Goal: Task Accomplishment & Management: Use online tool/utility

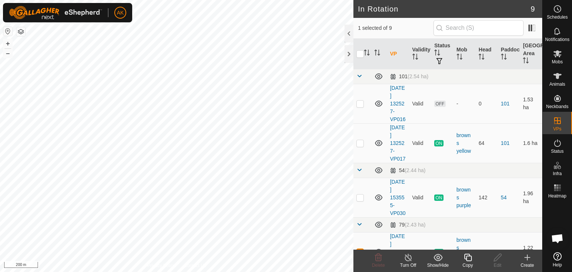
click at [465, 259] on icon at bounding box center [467, 257] width 9 height 9
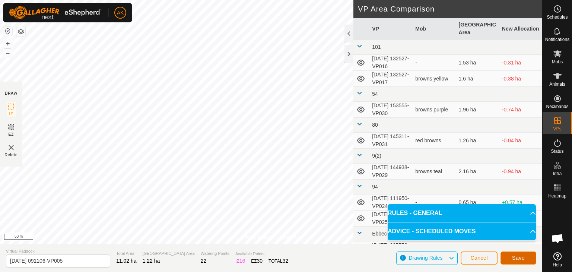
click at [511, 255] on button "Save" at bounding box center [518, 257] width 36 height 13
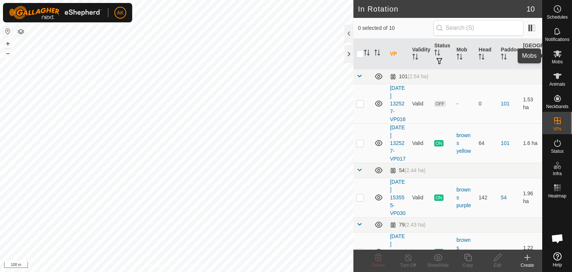
click at [559, 55] on icon at bounding box center [557, 53] width 9 height 9
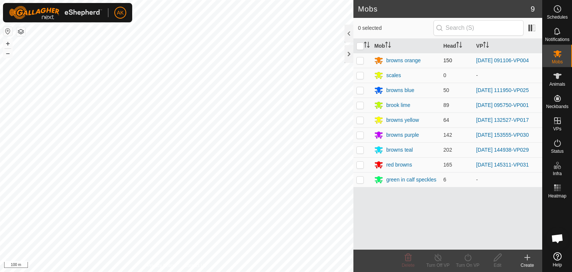
click at [359, 61] on p-checkbox at bounding box center [359, 60] width 7 height 6
checkbox input "true"
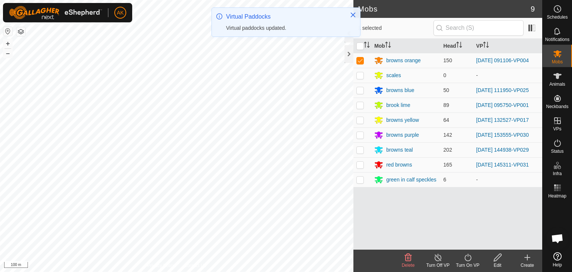
click at [468, 260] on icon at bounding box center [467, 256] width 7 height 7
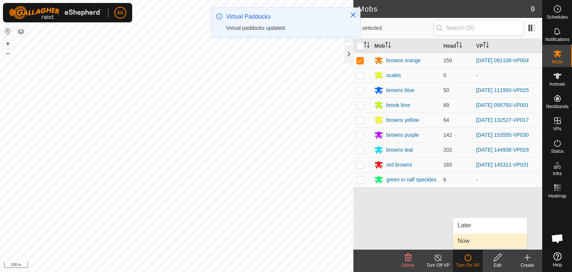
click at [473, 241] on link "Now" at bounding box center [490, 240] width 74 height 15
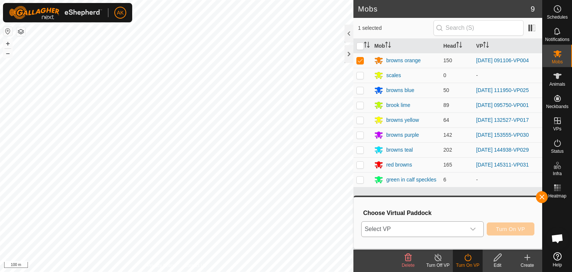
click at [470, 230] on icon "dropdown trigger" at bounding box center [473, 229] width 6 height 6
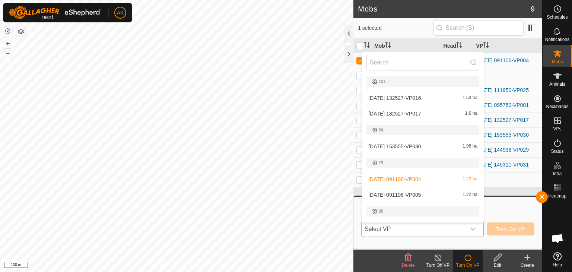
scroll to position [13, 0]
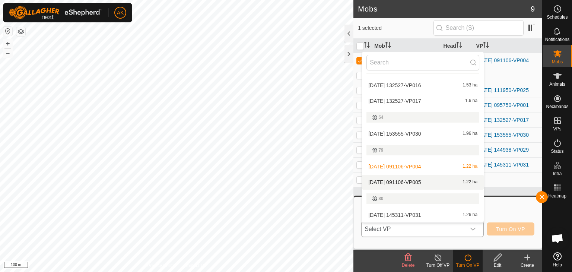
click at [406, 182] on li "[DATE] 091106-VP005 1.22 ha" at bounding box center [423, 182] width 122 height 15
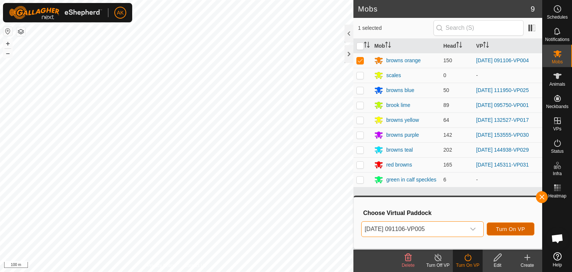
click at [498, 229] on span "Turn On VP" at bounding box center [510, 229] width 29 height 6
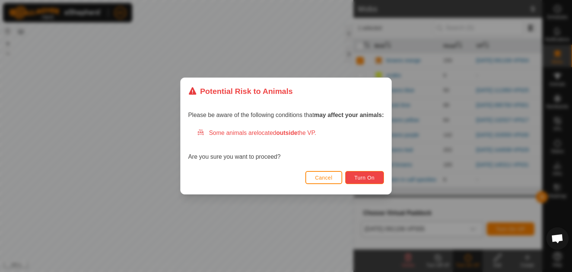
click at [366, 177] on span "Turn On" at bounding box center [364, 178] width 20 height 6
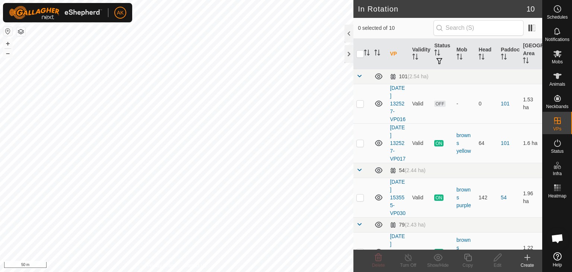
checkbox input "true"
click at [469, 256] on icon at bounding box center [467, 257] width 9 height 9
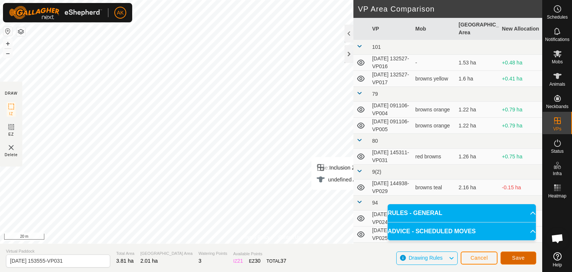
click at [511, 258] on button "Save" at bounding box center [518, 257] width 36 height 13
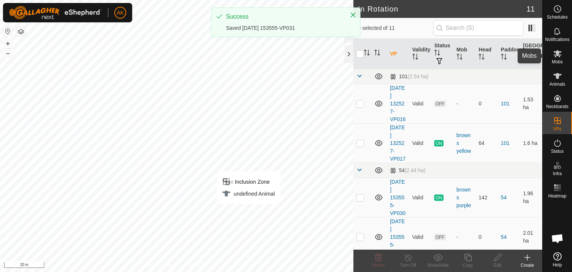
click at [554, 52] on icon at bounding box center [557, 53] width 9 height 9
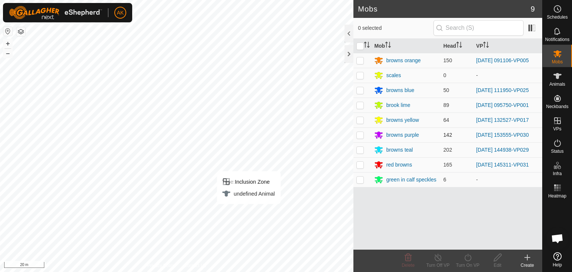
click at [360, 132] on p-checkbox at bounding box center [359, 135] width 7 height 6
checkbox input "true"
click at [468, 258] on icon at bounding box center [467, 257] width 9 height 9
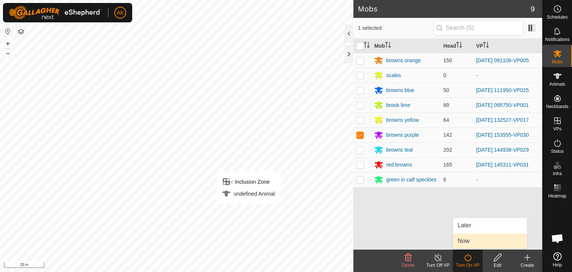
click at [469, 242] on link "Now" at bounding box center [490, 240] width 74 height 15
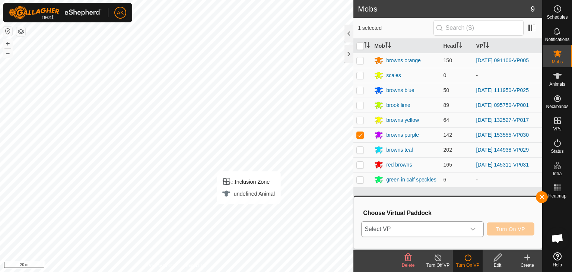
click at [424, 227] on span "Select VP" at bounding box center [413, 228] width 104 height 15
click at [500, 234] on button "Turn On VP" at bounding box center [510, 228] width 48 height 13
click at [474, 231] on icon "dropdown trigger" at bounding box center [473, 229] width 6 height 6
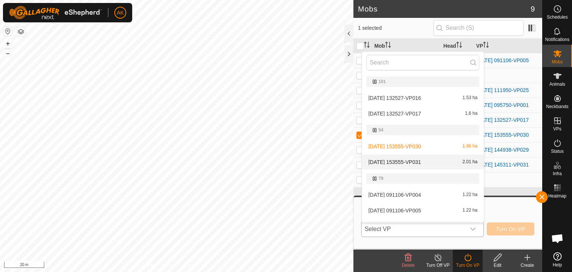
click at [405, 161] on span "[DATE] 153555-VP031" at bounding box center [394, 161] width 52 height 5
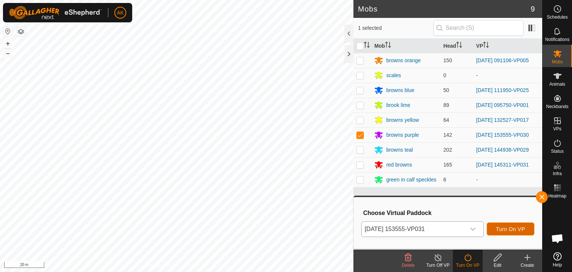
click at [517, 226] on span "Turn On VP" at bounding box center [510, 229] width 29 height 6
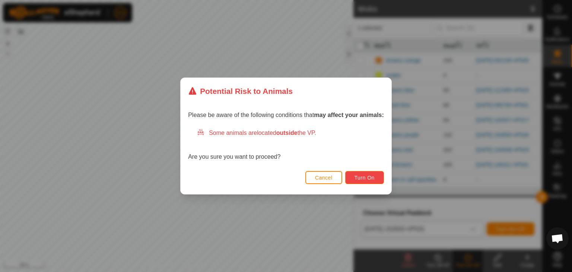
click at [363, 177] on span "Turn On" at bounding box center [364, 178] width 20 height 6
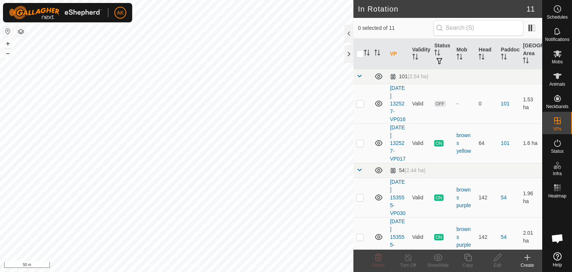
checkbox input "true"
click at [472, 256] on copy-svg-icon at bounding box center [468, 257] width 30 height 9
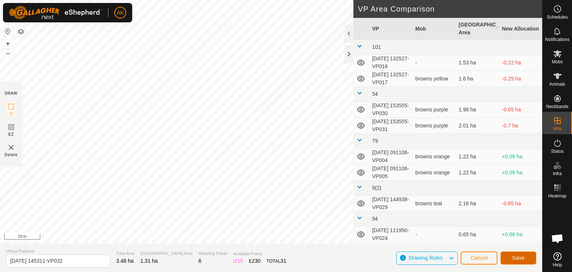
click at [512, 255] on span "Save" at bounding box center [518, 258] width 13 height 6
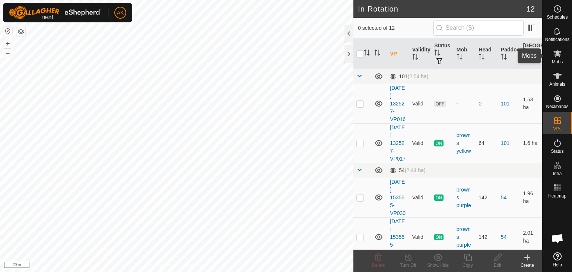
click at [554, 51] on icon at bounding box center [557, 53] width 8 height 7
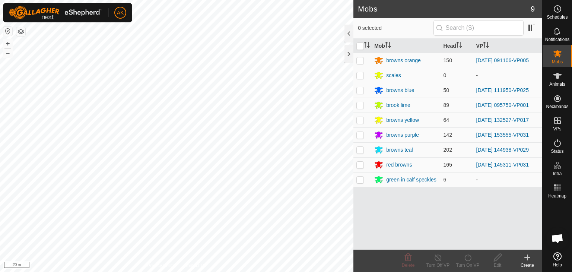
click at [361, 165] on p-checkbox at bounding box center [359, 165] width 7 height 6
checkbox input "true"
click at [467, 255] on icon at bounding box center [467, 257] width 9 height 9
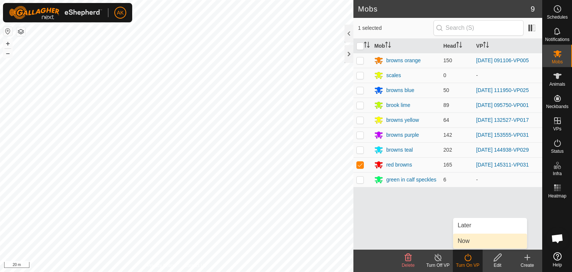
click at [467, 238] on link "Now" at bounding box center [490, 240] width 74 height 15
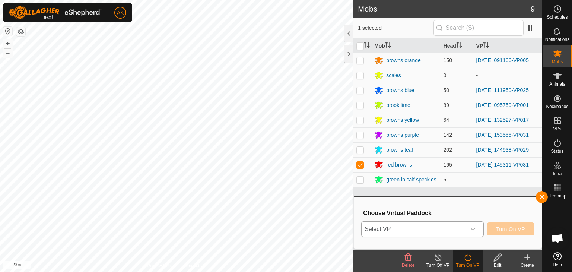
click at [406, 226] on span "Select VP" at bounding box center [413, 228] width 104 height 15
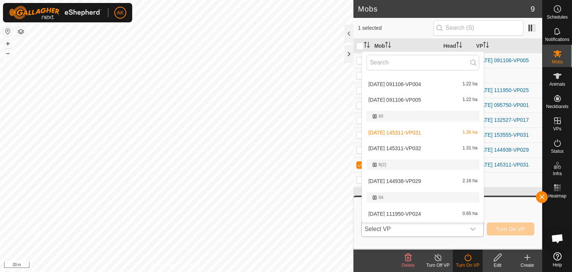
scroll to position [112, 0]
click at [408, 146] on li "[DATE] 145311-VP032 1.31 ha" at bounding box center [423, 147] width 122 height 15
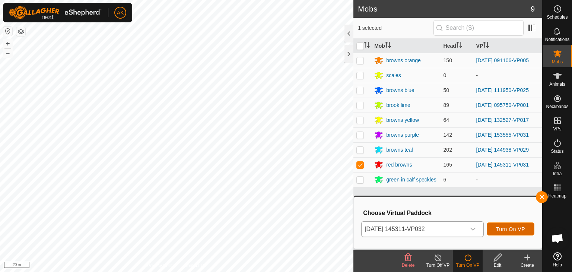
click at [505, 228] on span "Turn On VP" at bounding box center [510, 229] width 29 height 6
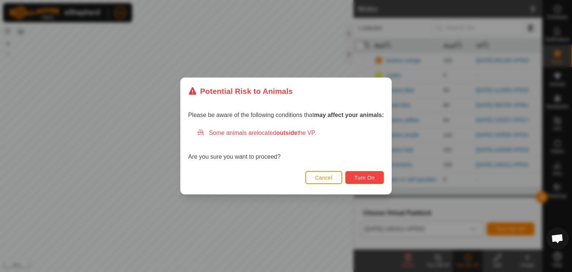
click at [360, 176] on span "Turn On" at bounding box center [364, 178] width 20 height 6
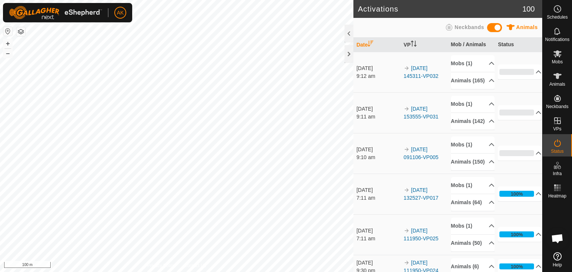
click at [359, 159] on div "Activations 100 Animals Neckbands Date VP Mob / Animals Status [DATE] 9:12 am 2…" at bounding box center [271, 136] width 542 height 272
click at [389, 191] on div "Activations 100 Animals Neckbands Date VP Mob / Animals Status [DATE] 9:12 am 2…" at bounding box center [271, 136] width 542 height 272
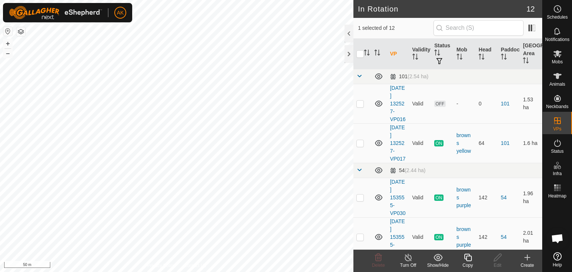
click at [466, 256] on icon at bounding box center [467, 256] width 7 height 7
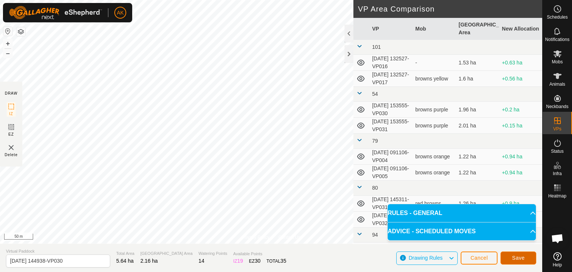
click at [518, 260] on span "Save" at bounding box center [518, 258] width 13 height 6
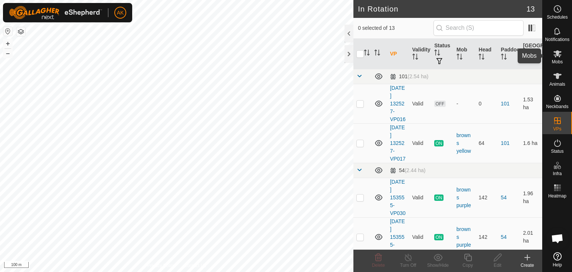
click at [556, 55] on icon at bounding box center [557, 53] width 8 height 7
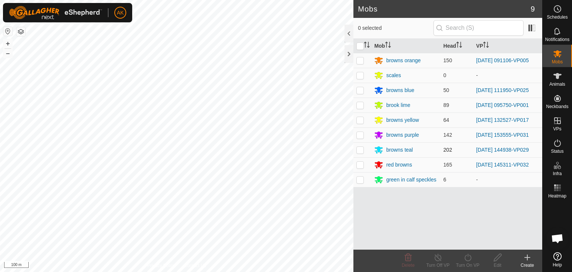
click at [357, 148] on p-checkbox at bounding box center [359, 150] width 7 height 6
checkbox input "true"
click at [467, 259] on icon at bounding box center [467, 257] width 9 height 9
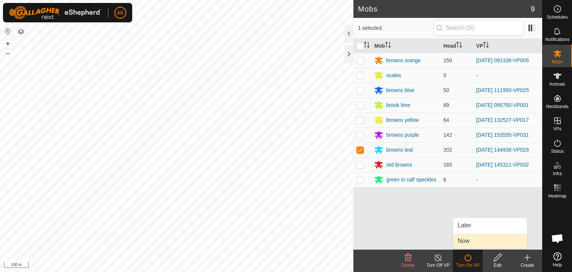
click at [465, 240] on link "Now" at bounding box center [490, 240] width 74 height 15
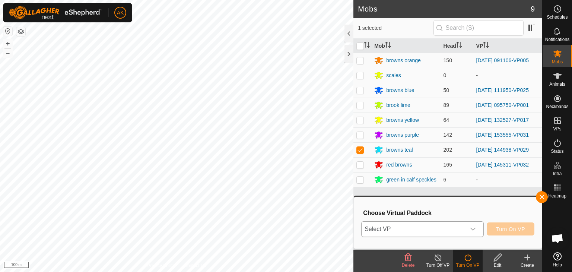
click at [452, 226] on span "Select VP" at bounding box center [413, 228] width 104 height 15
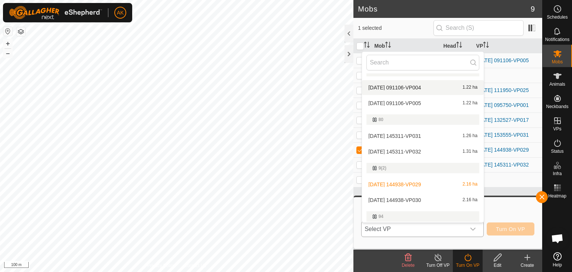
scroll to position [112, 0]
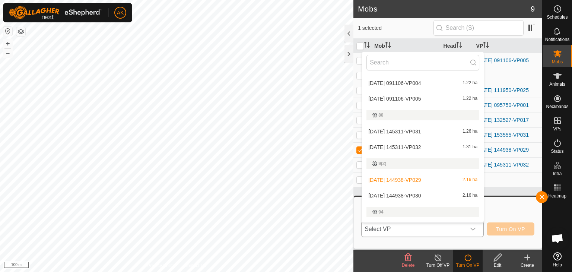
click at [415, 192] on li "[DATE] 144938-VP030 2.16 ha" at bounding box center [423, 195] width 122 height 15
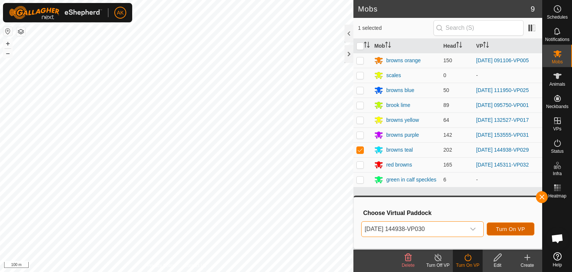
click at [519, 228] on span "Turn On VP" at bounding box center [510, 229] width 29 height 6
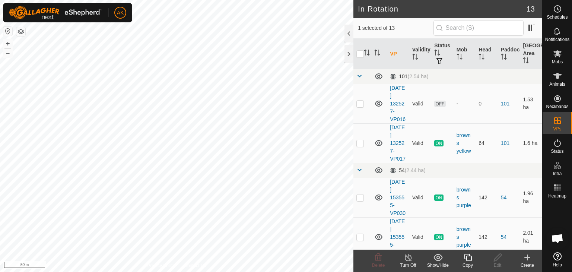
checkbox input "true"
checkbox input "false"
click at [373, 256] on delete-svg-icon at bounding box center [378, 257] width 30 height 9
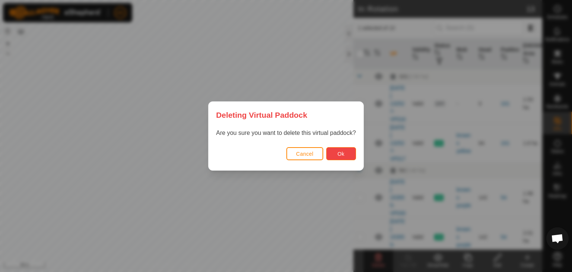
click at [341, 153] on span "Ok" at bounding box center [340, 154] width 7 height 6
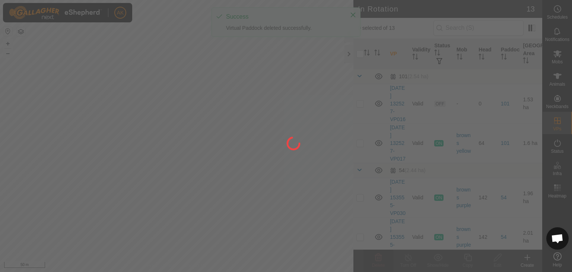
checkbox input "false"
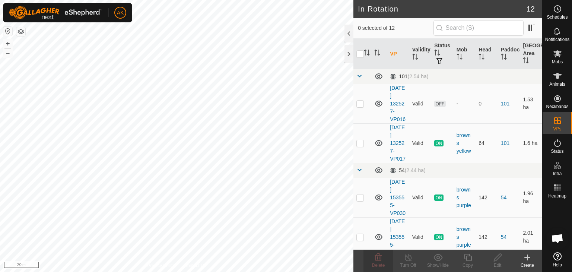
checkbox input "true"
checkbox input "false"
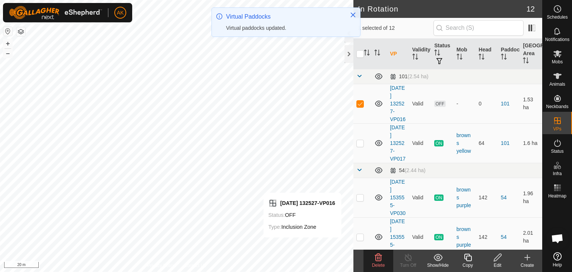
click at [377, 259] on icon at bounding box center [378, 257] width 9 height 9
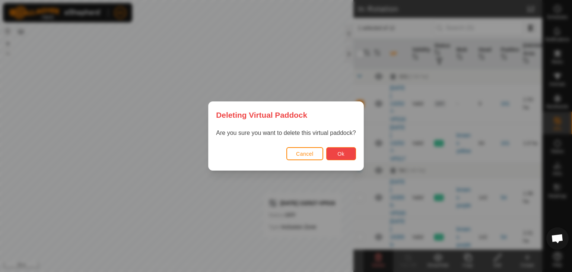
click at [343, 156] on span "Ok" at bounding box center [340, 154] width 7 height 6
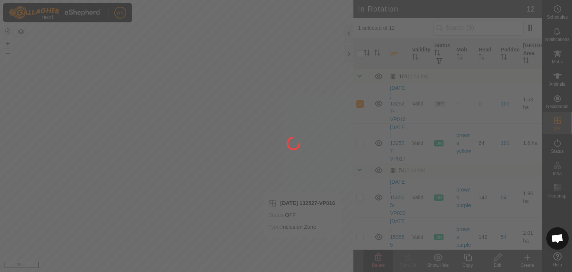
checkbox input "false"
